Goal: Transaction & Acquisition: Obtain resource

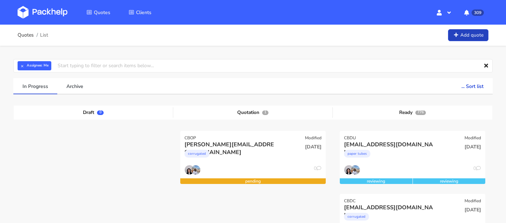
click at [463, 38] on link "Add quote" at bounding box center [468, 35] width 40 height 12
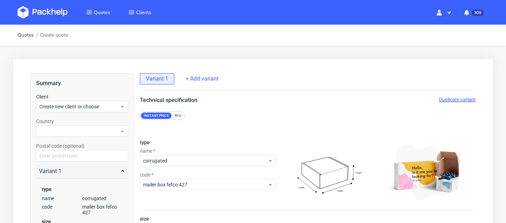
scroll to position [77, 0]
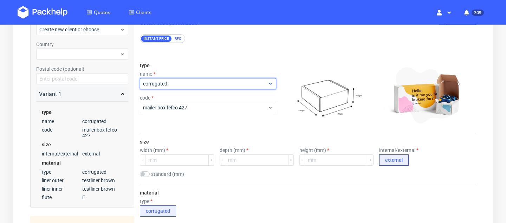
click at [184, 85] on span "corrugated" at bounding box center [205, 83] width 125 height 7
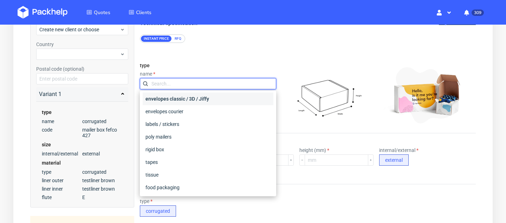
scroll to position [52, 0]
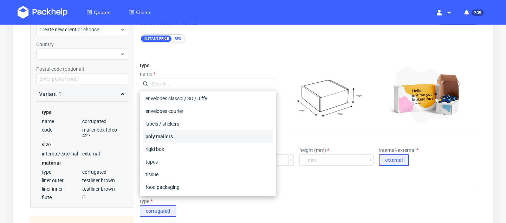
click at [183, 133] on div "poly mailers" at bounding box center [208, 136] width 131 height 13
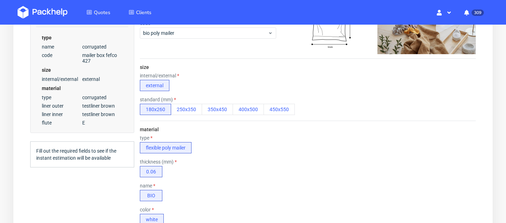
scroll to position [151, 0]
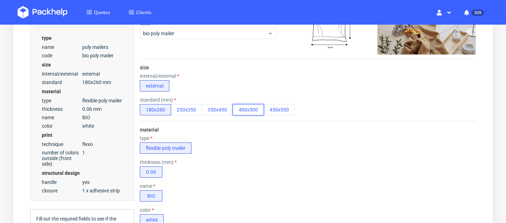
click at [250, 113] on button "400x500" at bounding box center [248, 109] width 31 height 11
click at [281, 105] on button "450x550" at bounding box center [278, 109] width 31 height 11
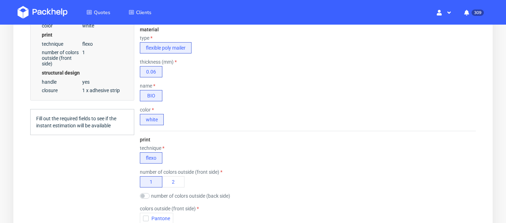
scroll to position [307, 0]
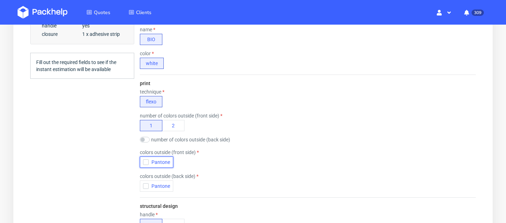
click at [147, 161] on icon "button" at bounding box center [145, 161] width 5 height 5
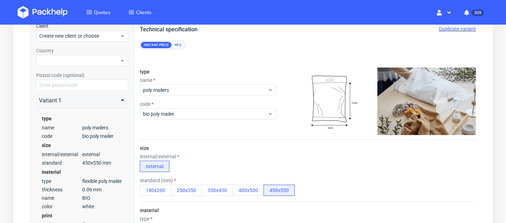
scroll to position [59, 0]
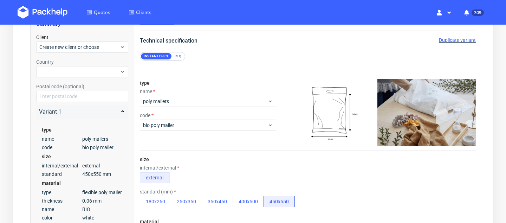
click at [178, 58] on div "RFQ" at bounding box center [178, 56] width 12 height 6
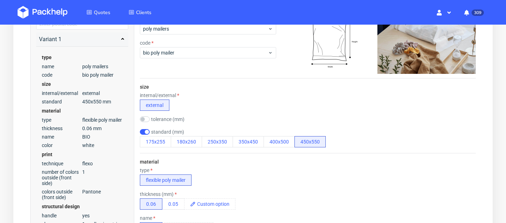
scroll to position [78, 0]
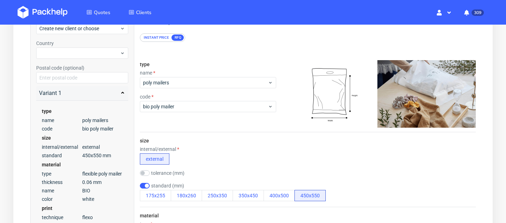
click at [158, 172] on label "tolerance (mm)" at bounding box center [167, 173] width 33 height 6
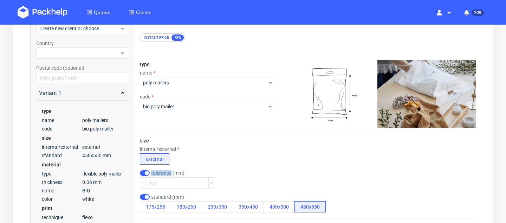
click at [158, 172] on label "tolerance (mm)" at bounding box center [167, 173] width 33 height 6
checkbox input "false"
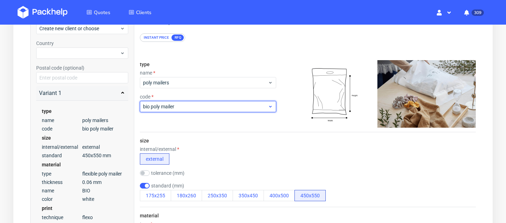
click at [223, 109] on span "bio poly mailer" at bounding box center [205, 106] width 125 height 7
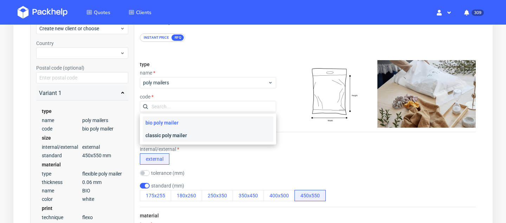
click at [195, 133] on div "classic poly mailer" at bounding box center [208, 135] width 131 height 13
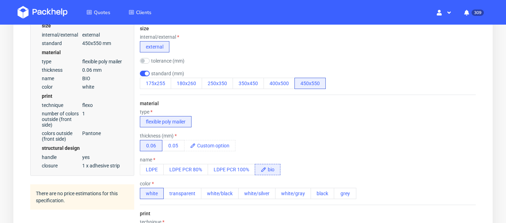
scroll to position [229, 0]
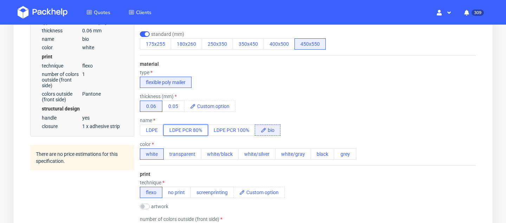
click at [200, 130] on button "LDPE PCR 80%" at bounding box center [185, 129] width 45 height 11
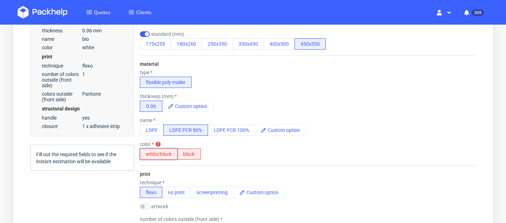
click at [162, 151] on button "white/black" at bounding box center [159, 153] width 38 height 11
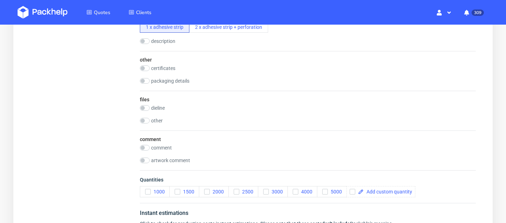
scroll to position [644, 0]
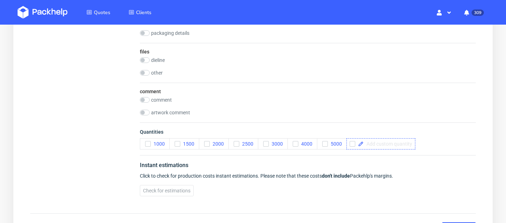
click at [367, 144] on span at bounding box center [388, 143] width 48 height 5
checkbox input "true"
click at [419, 116] on div "artwork comment" at bounding box center [308, 113] width 336 height 7
click at [418, 137] on span "Quantities" at bounding box center [308, 133] width 336 height 10
click at [419, 144] on span at bounding box center [424, 143] width 48 height 5
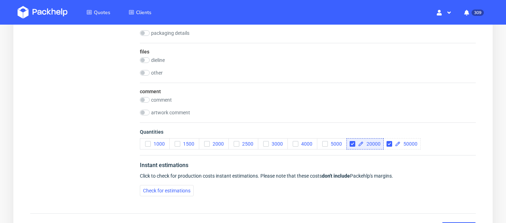
click at [380, 112] on div "artwork comment" at bounding box center [308, 113] width 336 height 7
checkbox input "true"
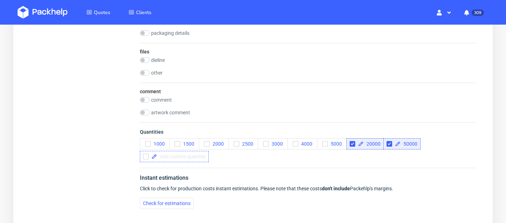
click at [174, 157] on span at bounding box center [181, 156] width 48 height 5
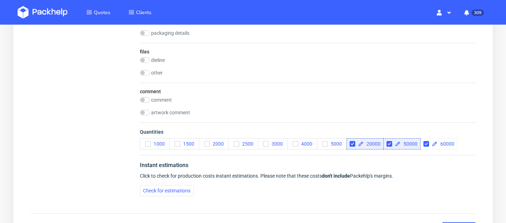
checkbox input "true"
click at [229, 133] on span "Quantities" at bounding box center [308, 133] width 336 height 10
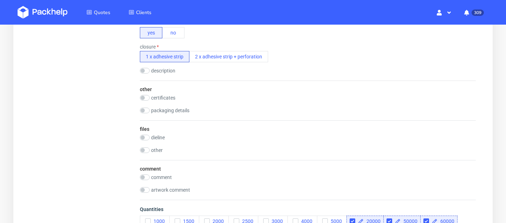
scroll to position [574, 0]
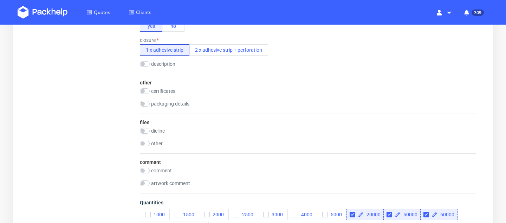
click at [167, 170] on label "comment" at bounding box center [161, 171] width 21 height 6
checkbox input "true"
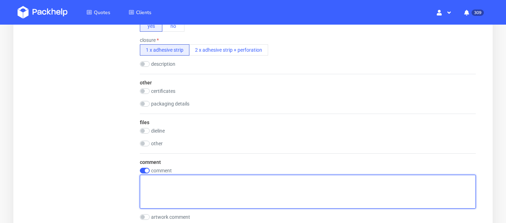
click at [174, 179] on textarea at bounding box center [308, 192] width 336 height 34
paste textarea "LDPE foil - 80% recycled / 20% virgin"
type textarea "LDPE foil - 80% recycled / 20% virgin"
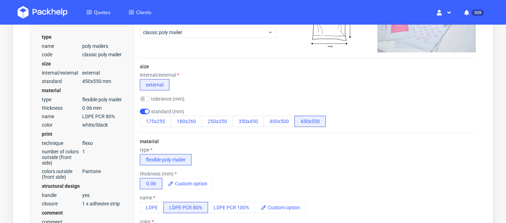
scroll to position [0, 0]
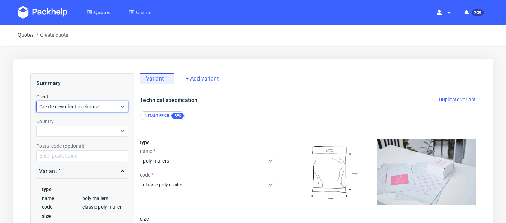
click at [111, 104] on span "Create new client or choose" at bounding box center [79, 106] width 80 height 7
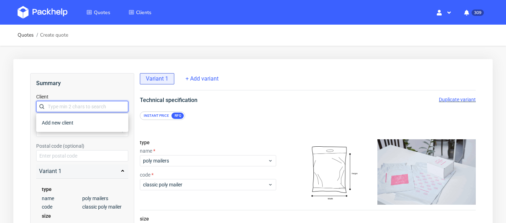
paste input "vchiminelli@inpost.i"
type input "vchiminelli@inpost.i"
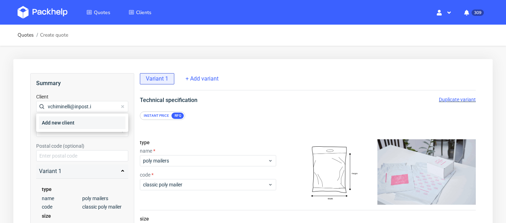
click at [88, 123] on div "Add new client" at bounding box center [82, 122] width 86 height 13
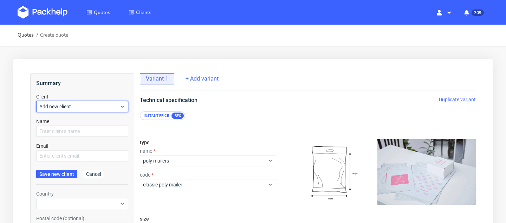
click at [84, 103] on span "Add new client" at bounding box center [79, 106] width 80 height 7
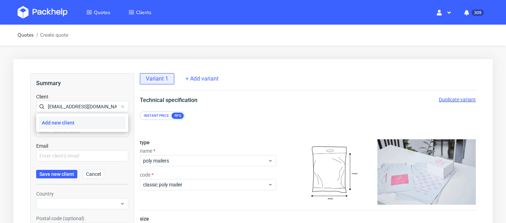
type input "[EMAIL_ADDRESS][DOMAIN_NAME]"
click at [94, 120] on div "Add new client" at bounding box center [82, 122] width 86 height 13
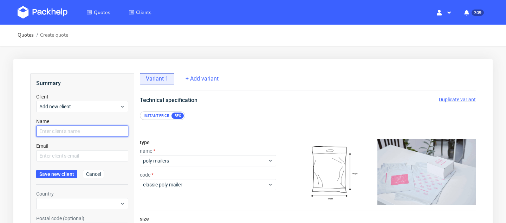
click at [84, 128] on input "text" at bounding box center [82, 130] width 92 height 11
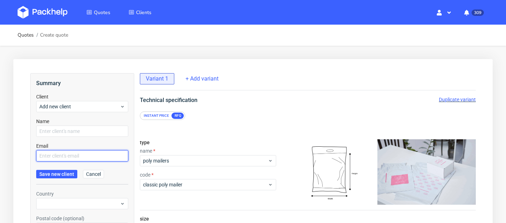
click at [53, 155] on input "text" at bounding box center [82, 155] width 92 height 11
paste input "vchiminelli@inpost.i"
type input "vchiminelli@inpost.i"
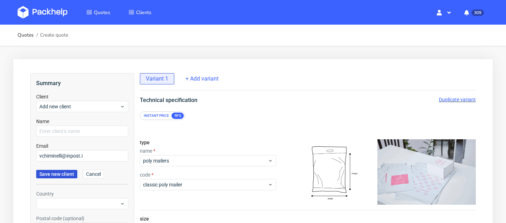
click at [61, 172] on span "Save new client" at bounding box center [56, 173] width 35 height 5
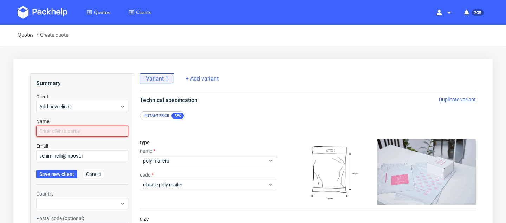
click at [64, 131] on input "text" at bounding box center [82, 130] width 92 height 11
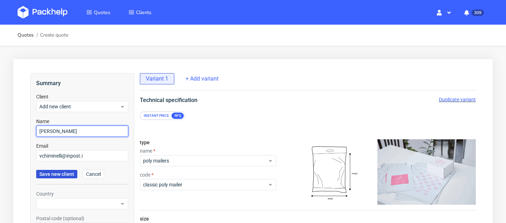
type input "[PERSON_NAME]"
click at [58, 170] on button "Save new client" at bounding box center [56, 174] width 41 height 8
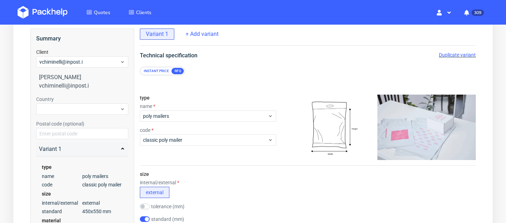
scroll to position [74, 0]
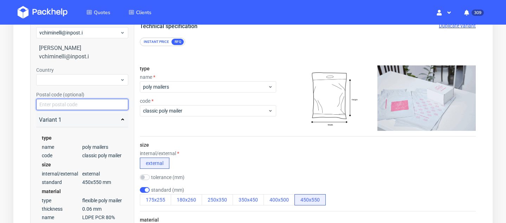
click at [79, 105] on input "text" at bounding box center [82, 104] width 92 height 11
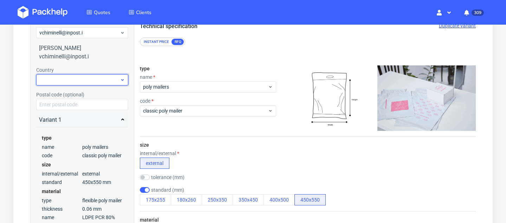
click at [80, 75] on div at bounding box center [82, 79] width 92 height 11
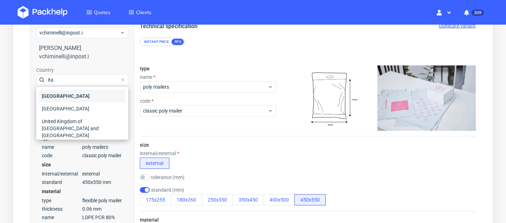
type input "ita"
click at [79, 93] on div "[GEOGRAPHIC_DATA]" at bounding box center [82, 96] width 86 height 13
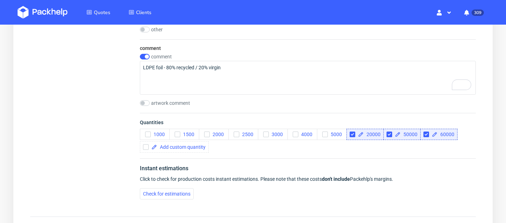
scroll to position [739, 0]
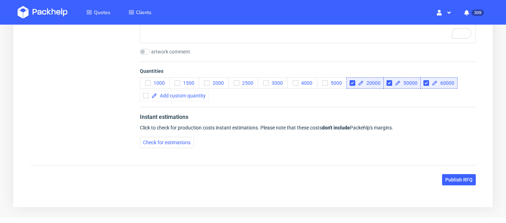
click at [456, 180] on span "Publish RFQ" at bounding box center [458, 179] width 27 height 5
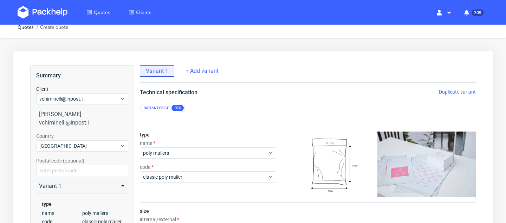
scroll to position [0, 0]
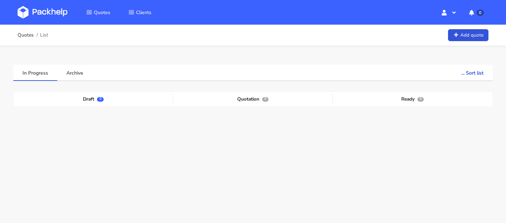
scroll to position [33, 0]
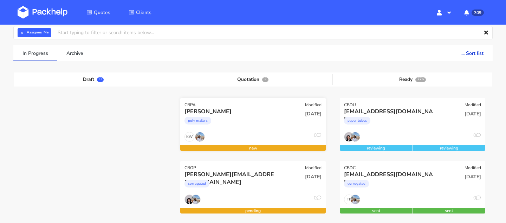
click at [202, 115] on div "[PERSON_NAME]" at bounding box center [230, 111] width 93 height 8
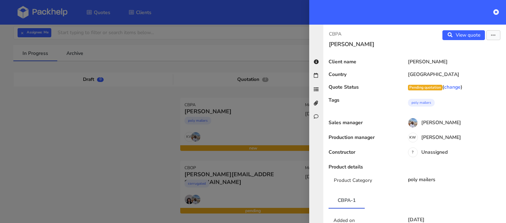
click at [342, 35] on p "CBPA" at bounding box center [369, 34] width 80 height 8
copy div "CBPA"
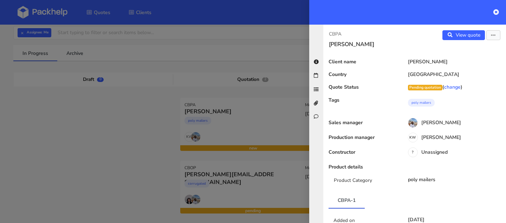
click at [97, 89] on div at bounding box center [253, 111] width 506 height 223
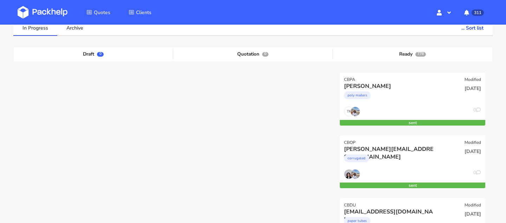
scroll to position [40, 0]
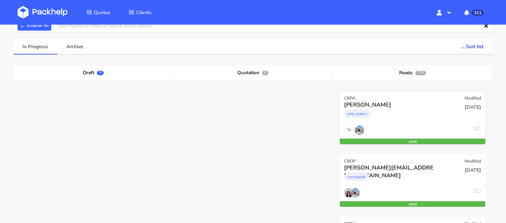
click at [389, 97] on div "CBPA Modified" at bounding box center [412, 96] width 145 height 10
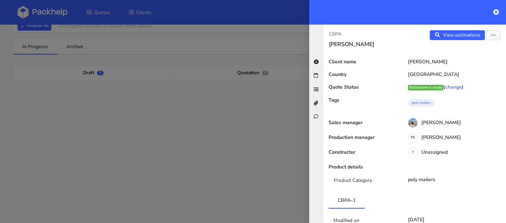
click at [341, 32] on p "CBPA" at bounding box center [369, 34] width 80 height 8
copy div "CBPA"
click at [463, 33] on link "View estimations" at bounding box center [457, 35] width 55 height 10
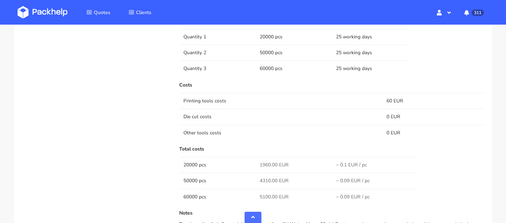
scroll to position [493, 0]
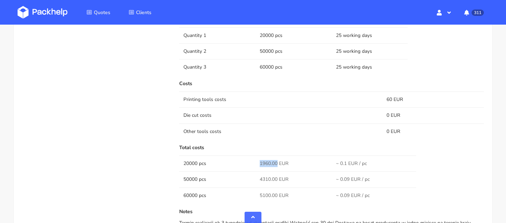
drag, startPoint x: 276, startPoint y: 163, endPoint x: 249, endPoint y: 163, distance: 27.1
click at [249, 163] on tr "20000 pcs 1960.00 EUR ~ 0.1 EUR / pc" at bounding box center [331, 163] width 305 height 16
copy tr "1960.00"
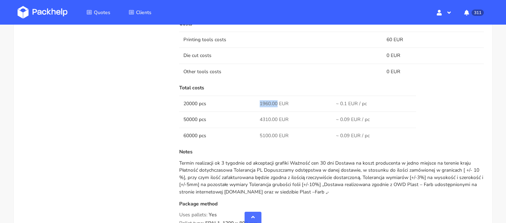
scroll to position [549, 0]
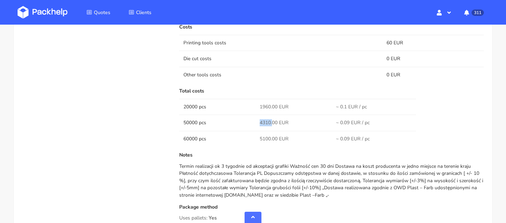
drag, startPoint x: 257, startPoint y: 122, endPoint x: 272, endPoint y: 122, distance: 14.4
click at [272, 122] on td "4310.00 EUR" at bounding box center [293, 123] width 76 height 16
copy span "4310."
drag, startPoint x: 269, startPoint y: 138, endPoint x: 248, endPoint y: 138, distance: 21.4
click at [248, 138] on tr "60000 pcs 5100.00 EUR ~ 0.09 EUR / pc" at bounding box center [331, 139] width 305 height 16
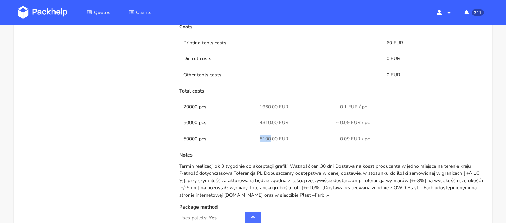
copy tr "5100"
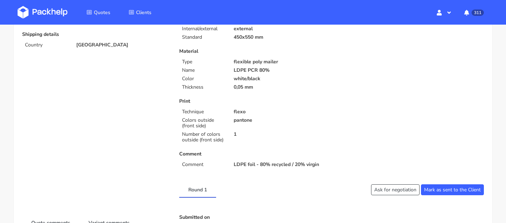
scroll to position [0, 0]
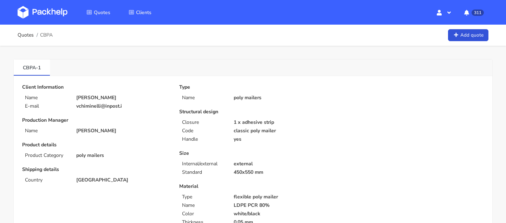
click at [243, 175] on p "450x550 mm" at bounding box center [280, 172] width 93 height 6
click at [243, 174] on p "450x550 mm" at bounding box center [280, 172] width 93 height 6
copy div "450x550 mm"
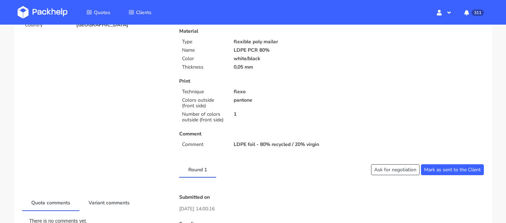
scroll to position [152, 0]
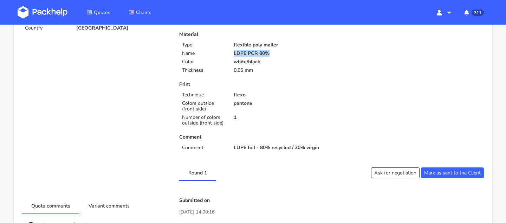
drag, startPoint x: 231, startPoint y: 53, endPoint x: 279, endPoint y: 53, distance: 48.1
click at [279, 53] on div "LDPE PCR 80%" at bounding box center [280, 54] width 103 height 6
copy p "LDPE PCR 80%"
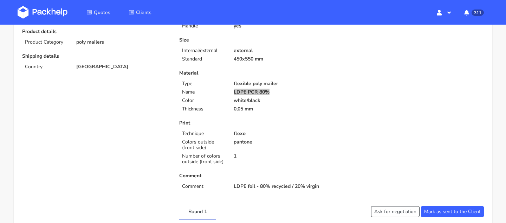
scroll to position [70, 0]
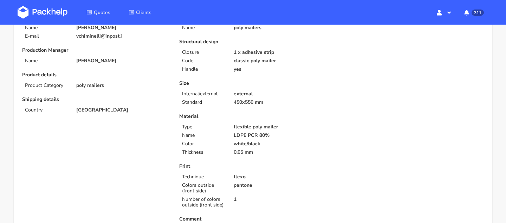
click at [249, 48] on div "Structural design Closure 1 x adhesive strip Code classic poly mailer Handle yes" at bounding box center [252, 55] width 147 height 33
copy div "1 x adhesive strip"
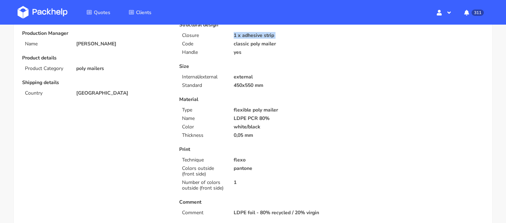
scroll to position [86, 0]
